Goal: Task Accomplishment & Management: Manage account settings

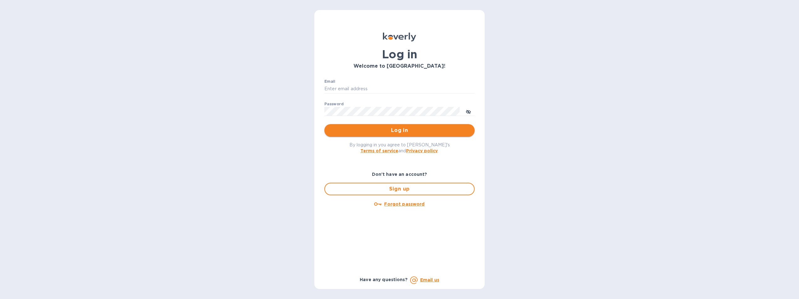
type input "[PERSON_NAME][EMAIL_ADDRESS][PERSON_NAME][PERSON_NAME][DOMAIN_NAME]"
click at [409, 128] on span "Log in" at bounding box center [399, 131] width 140 height 8
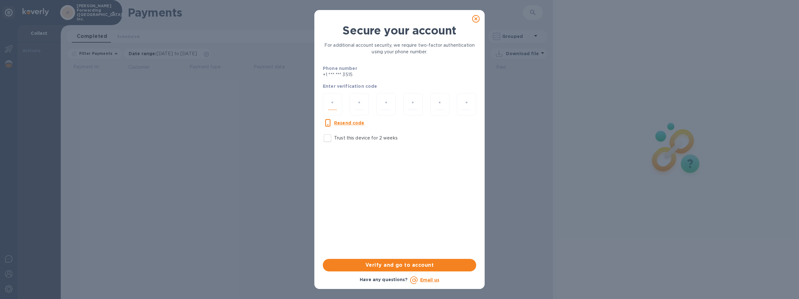
click at [335, 99] on input "number" at bounding box center [332, 104] width 9 height 12
type input "4"
type input "0"
type input "7"
type input "4"
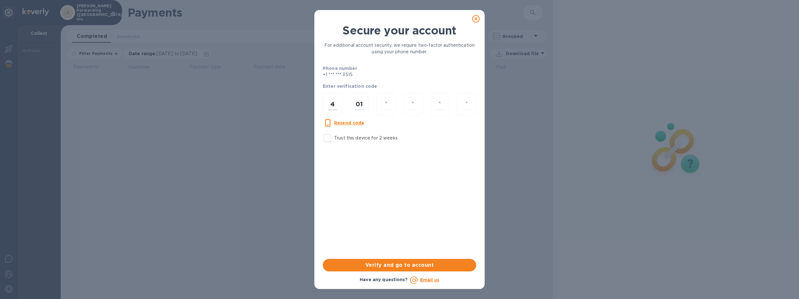
type input "1"
type input "0"
type input "4"
type input "0"
type input "1"
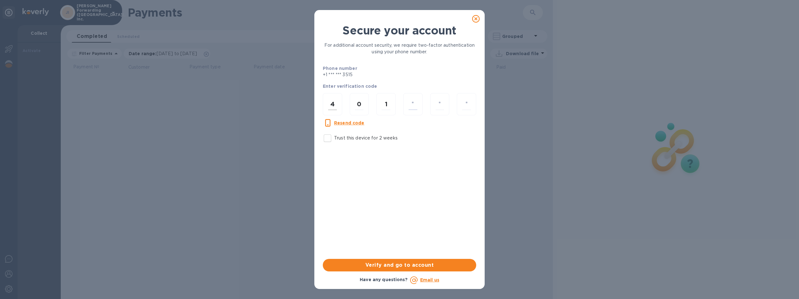
type input "0"
type input "4"
type input "0"
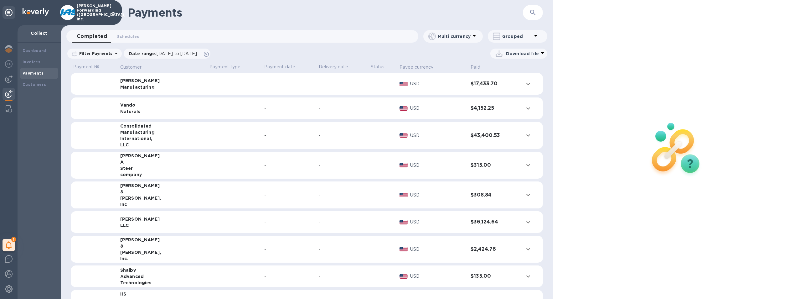
click at [110, 13] on icon at bounding box center [114, 13] width 8 height 8
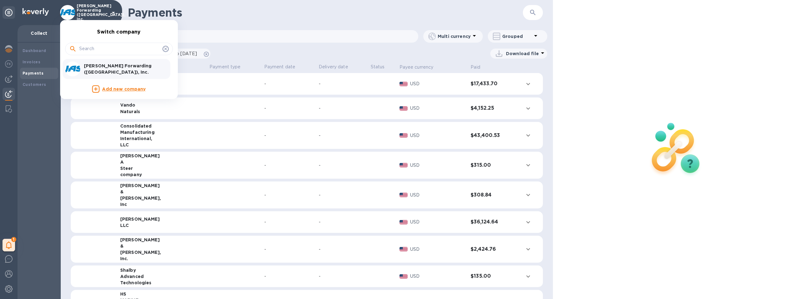
click at [39, 51] on div at bounding box center [399, 149] width 799 height 299
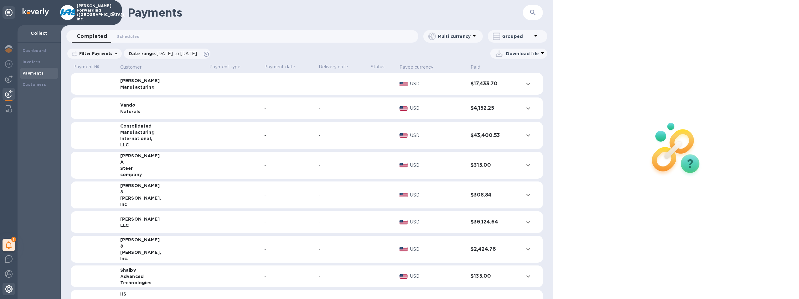
click at [10, 290] on img at bounding box center [9, 289] width 8 height 8
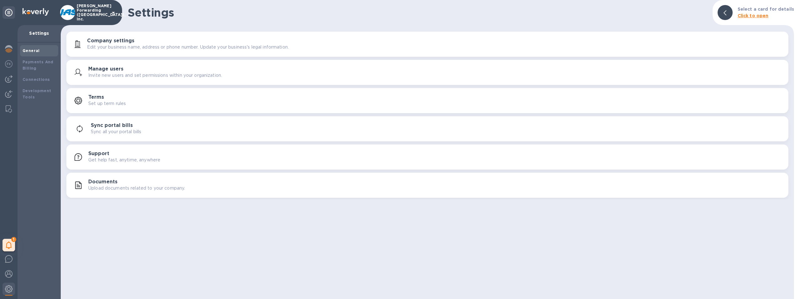
click at [153, 49] on p "Edit your business name, address or phone number. Update your business's legal …" at bounding box center [188, 47] width 202 height 7
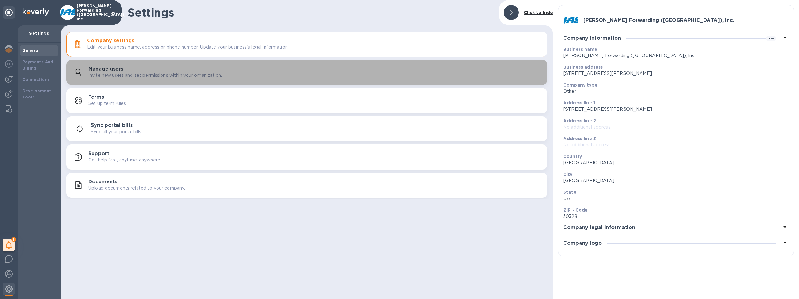
click at [141, 70] on div "Manage users Invite new users and set permissions within your organization." at bounding box center [315, 72] width 454 height 13
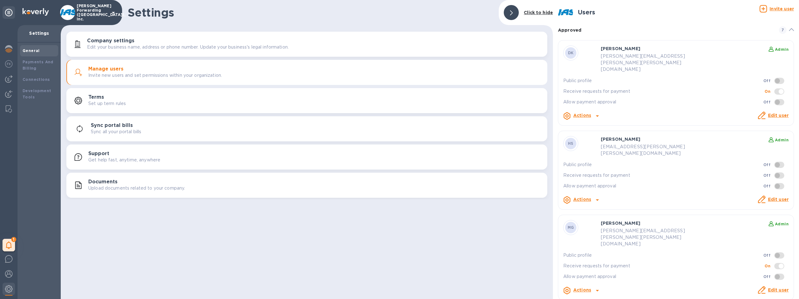
click at [784, 8] on u "Invite user" at bounding box center [782, 8] width 24 height 5
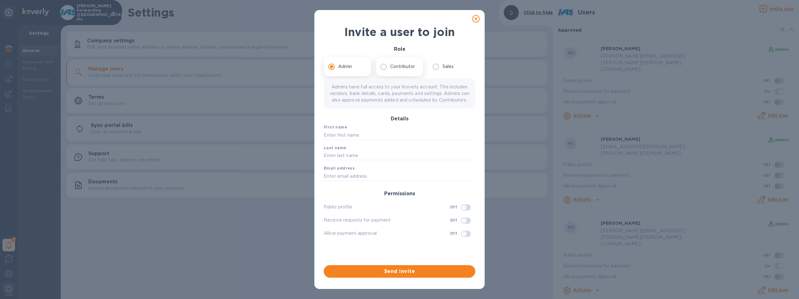
click at [402, 65] on p "Contributor" at bounding box center [402, 66] width 25 height 7
click at [390, 65] on input "Contributor" at bounding box center [383, 66] width 13 height 13
radio input "true"
click at [359, 141] on input "text" at bounding box center [400, 141] width 152 height 9
type input "Jan"
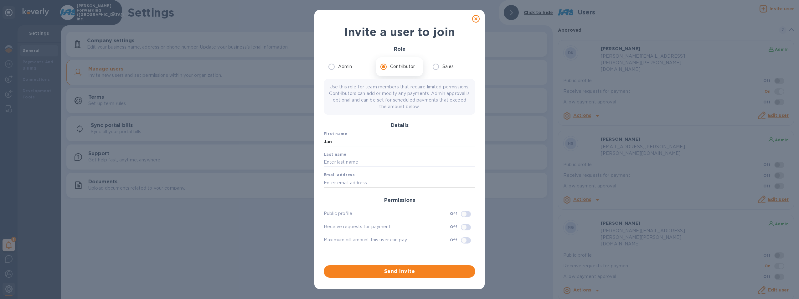
click at [341, 181] on input "text" at bounding box center [400, 182] width 152 height 9
paste input "[EMAIL_ADDRESS][PERSON_NAME][DOMAIN_NAME]"
type input "[EMAIL_ADDRESS][PERSON_NAME][DOMAIN_NAME]"
click at [344, 159] on input "text" at bounding box center [400, 162] width 152 height 9
type input "Blandford"
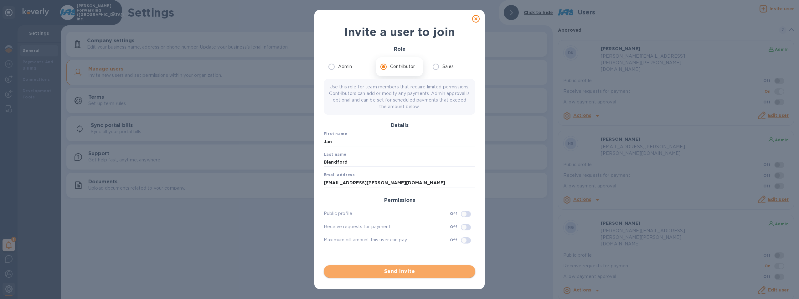
click at [409, 269] on span "Send invite" at bounding box center [400, 271] width 142 height 8
